Goal: Go to known website: Go to known website

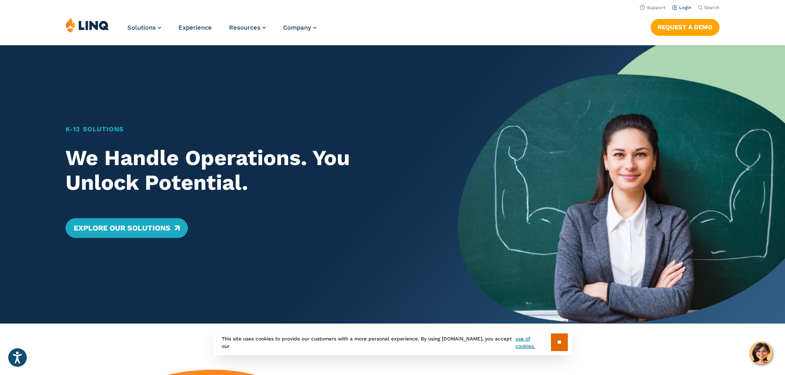
click at [682, 9] on link "Login" at bounding box center [681, 7] width 19 height 5
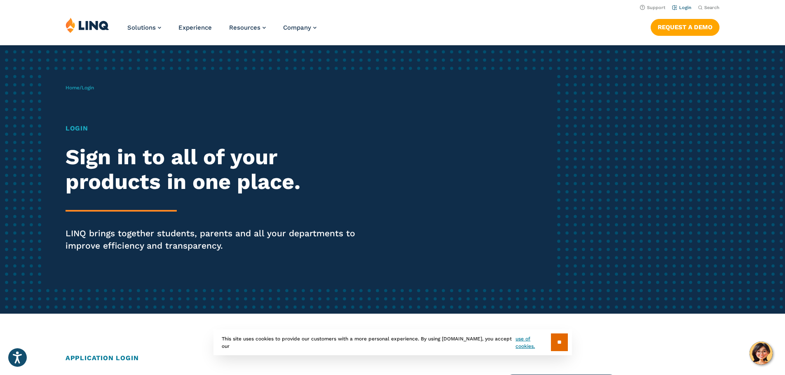
click at [681, 5] on li "Login" at bounding box center [681, 6] width 19 height 9
click at [680, 7] on link "Login" at bounding box center [681, 7] width 19 height 5
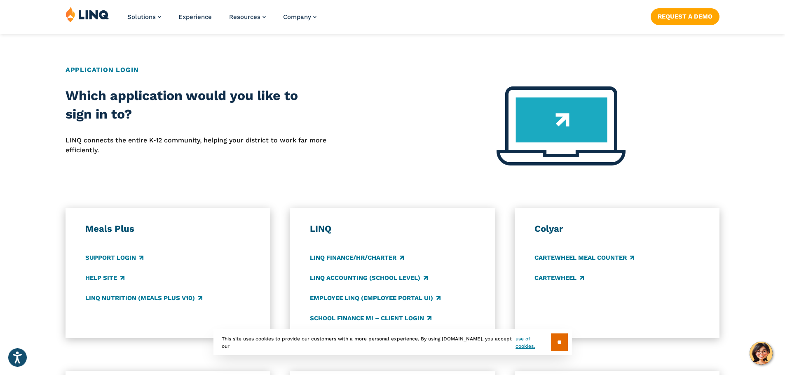
scroll to position [330, 0]
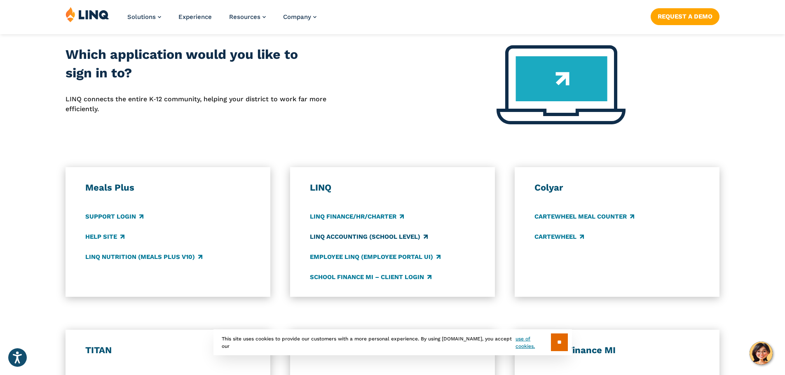
click at [356, 237] on link "LINQ Accounting (school level)" at bounding box center [369, 236] width 118 height 9
